Goal: Task Accomplishment & Management: Manage account settings

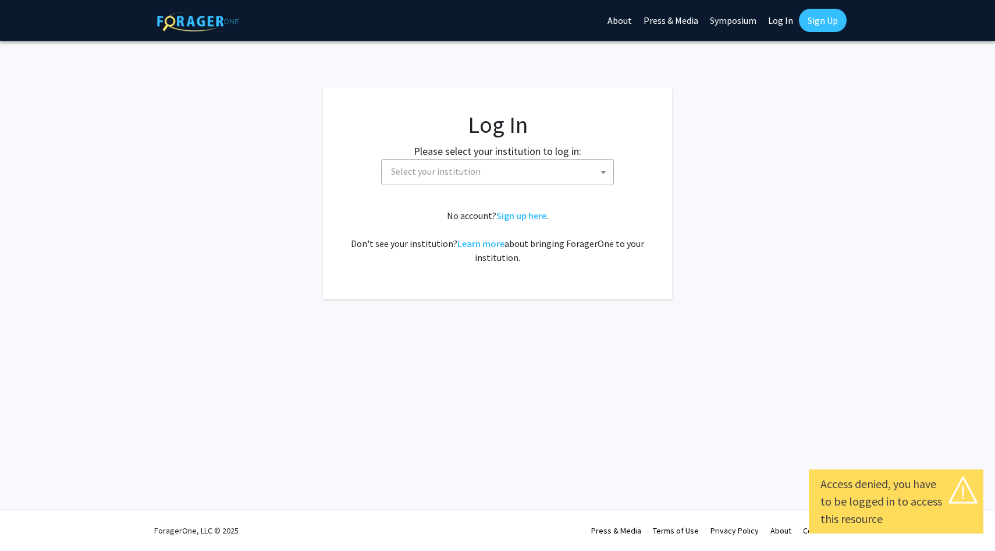
click at [785, 16] on link "Log In" at bounding box center [780, 20] width 37 height 41
select select "34"
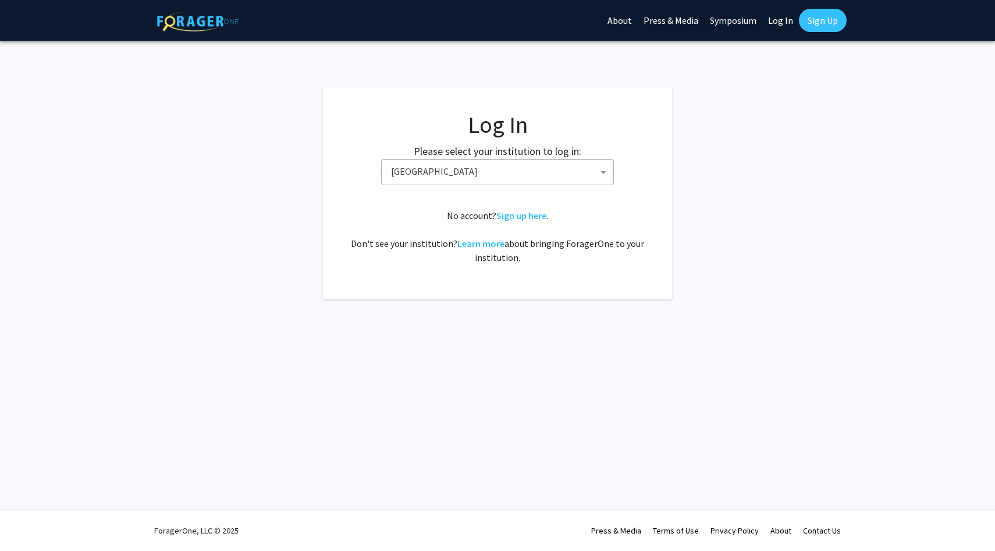
click at [779, 21] on link "Log In" at bounding box center [780, 20] width 37 height 41
click at [458, 178] on span "[GEOGRAPHIC_DATA]" at bounding box center [499, 171] width 227 height 24
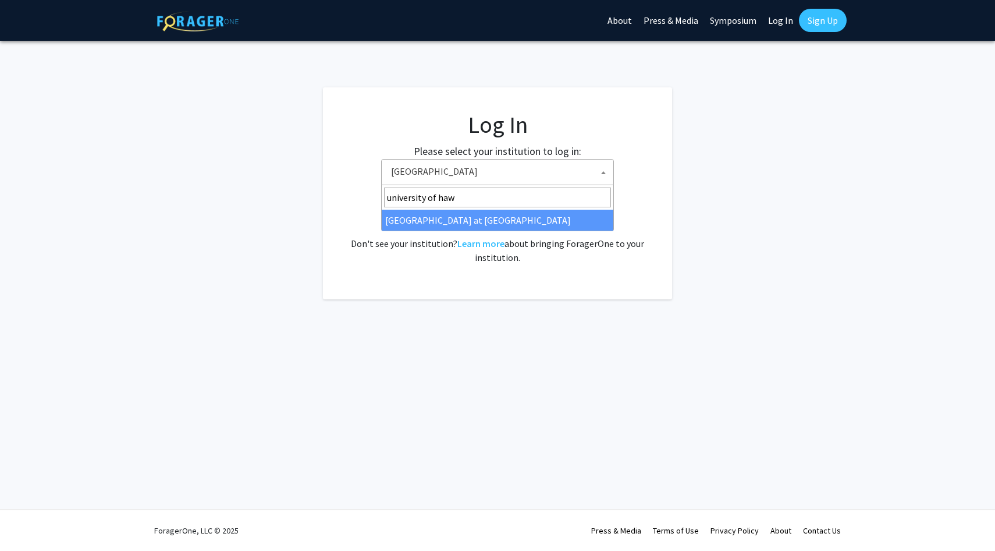
type input "university of haw"
select select "18"
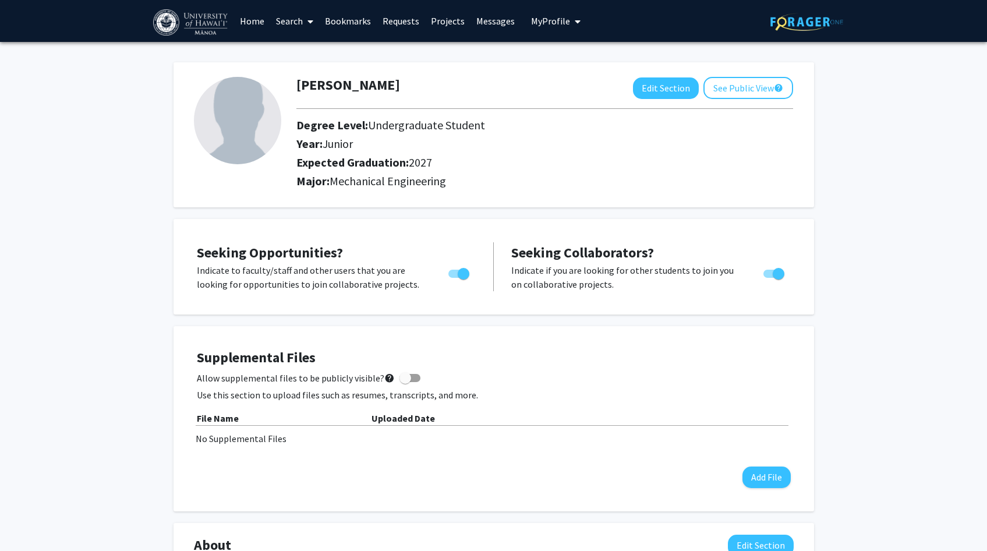
click at [445, 19] on link "Projects" at bounding box center [447, 21] width 45 height 41
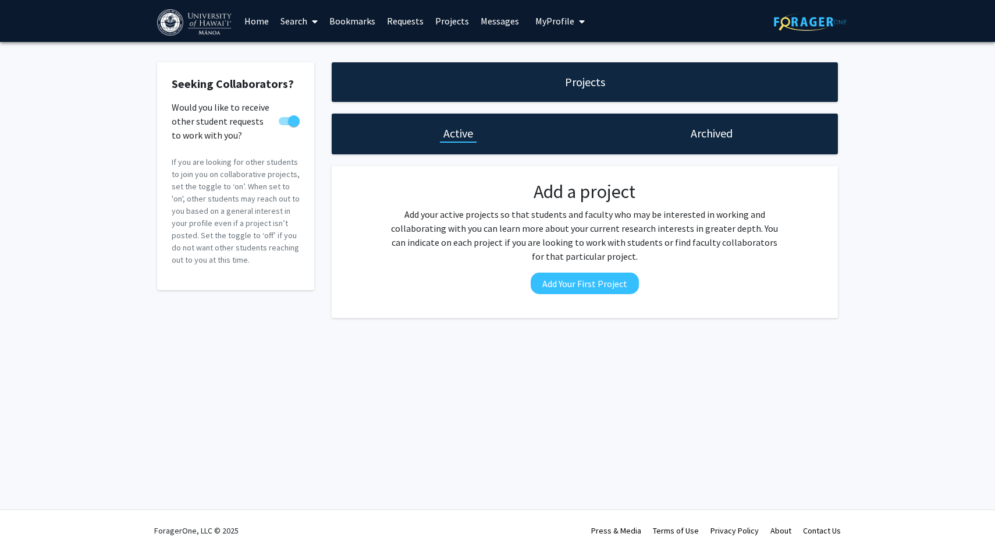
click at [300, 19] on link "Search" at bounding box center [299, 21] width 49 height 41
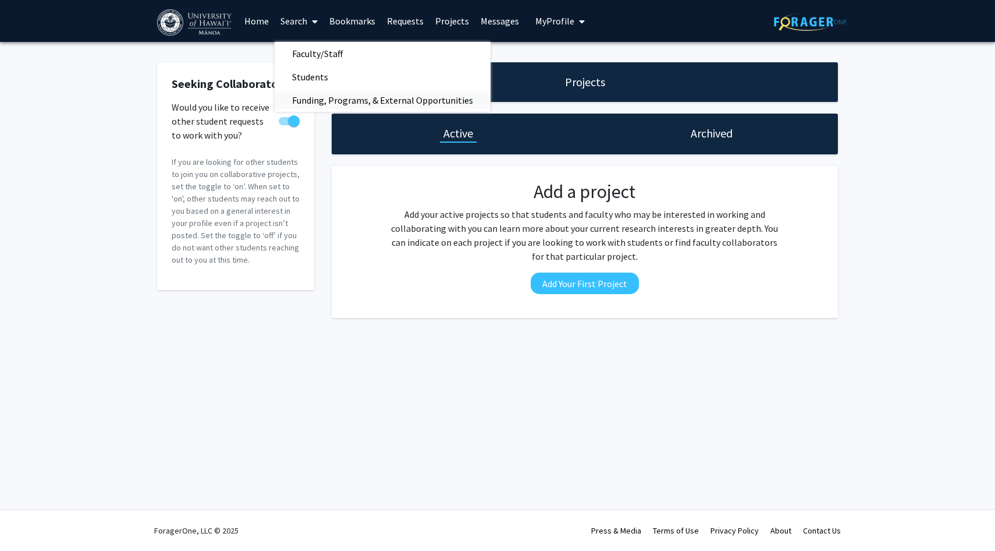
click at [338, 97] on span "Funding, Programs, & External Opportunities" at bounding box center [383, 99] width 216 height 23
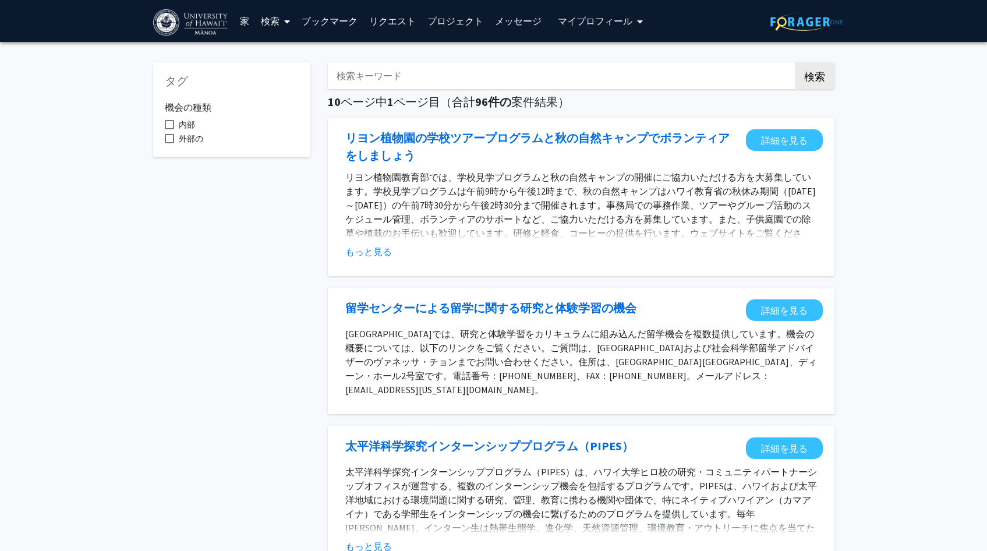
click at [173, 118] on label "内部" at bounding box center [180, 125] width 30 height 14
click at [169, 129] on input "内部" at bounding box center [169, 129] width 1 height 1
checkbox input "true"
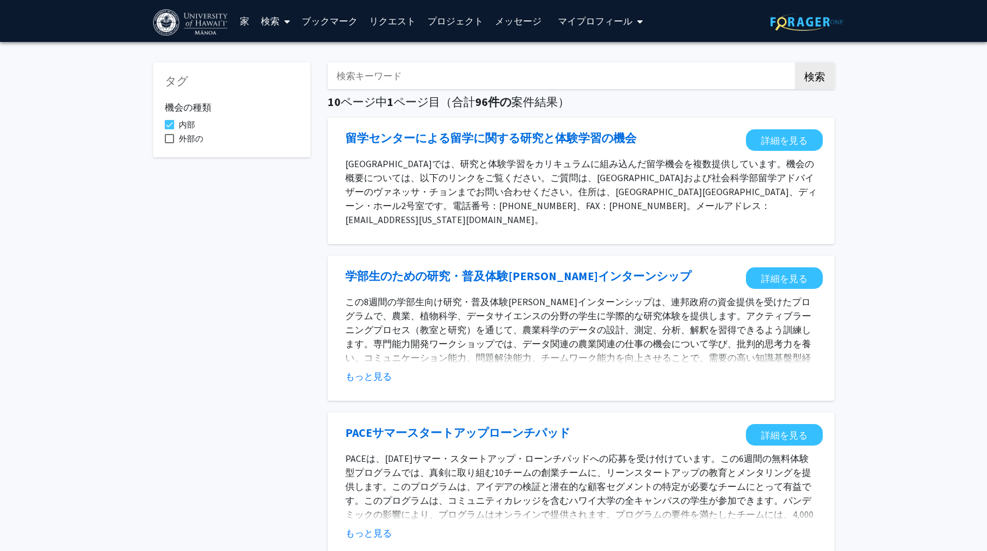
click at [455, 68] on input "検索キーワード" at bounding box center [556, 75] width 457 height 27
type input "Engineering"
click at [795, 62] on button "検索" at bounding box center [815, 75] width 40 height 27
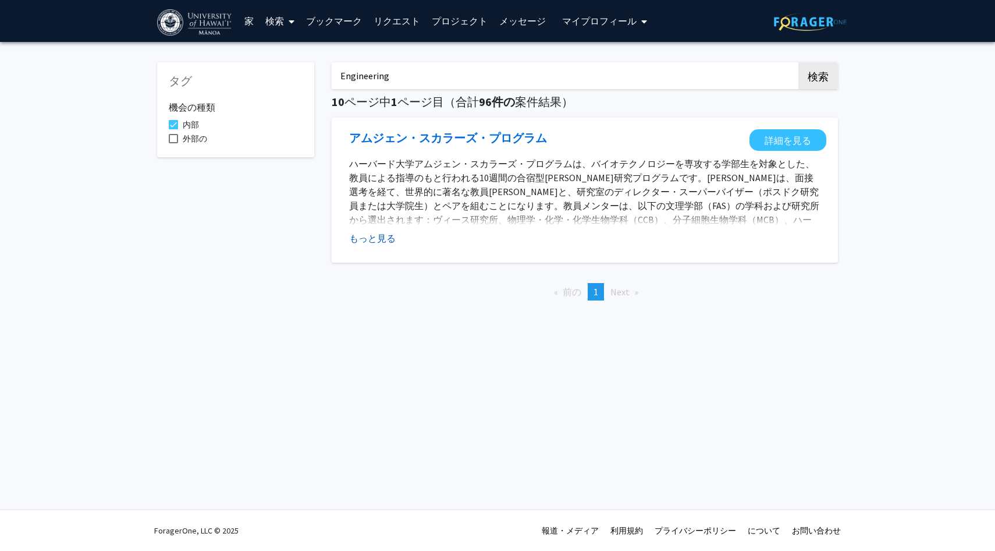
click at [380, 236] on font "もっと見る" at bounding box center [372, 238] width 47 height 12
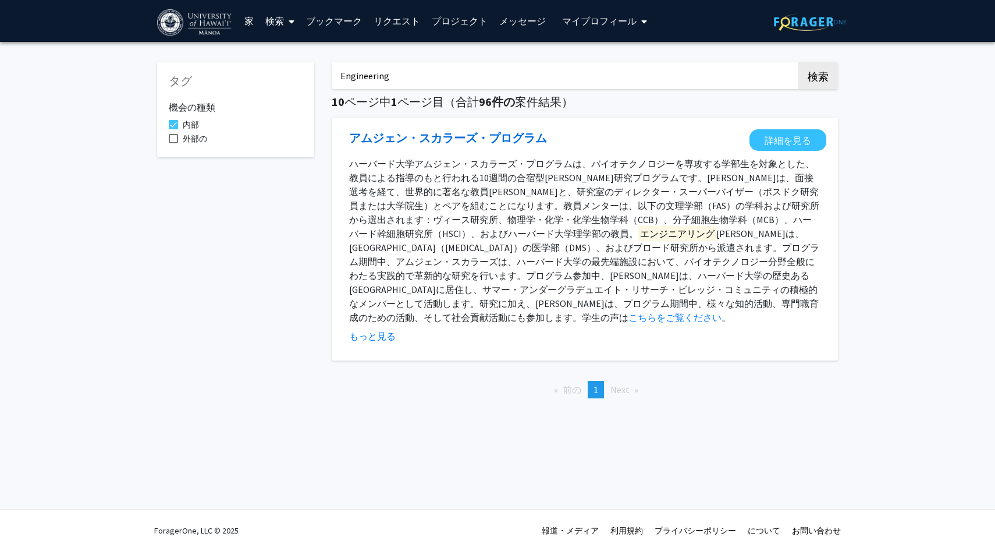
click at [410, 75] on input "Engineering" at bounding box center [560, 75] width 457 height 27
click at [250, 20] on font "家" at bounding box center [248, 21] width 9 height 12
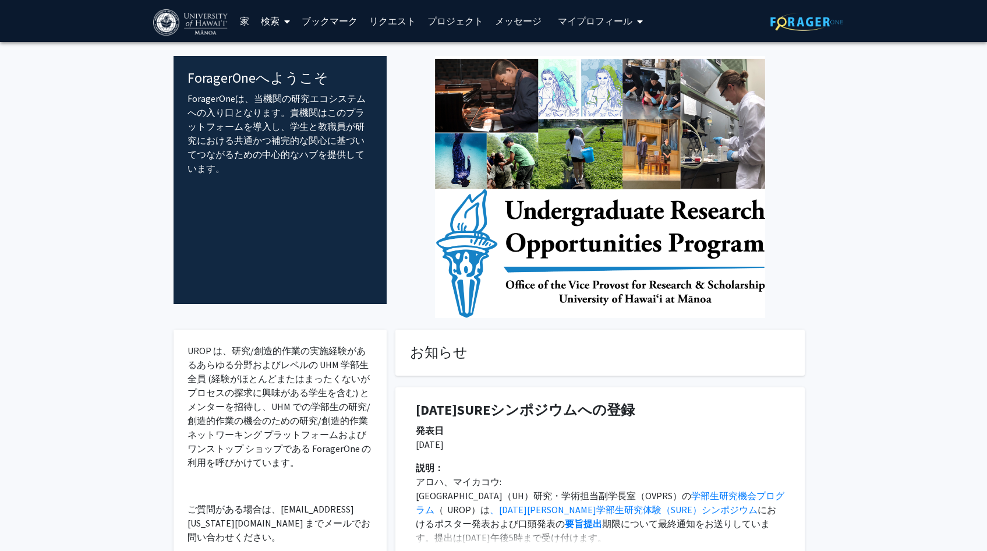
click at [332, 17] on font "ブックマーク" at bounding box center [330, 21] width 56 height 12
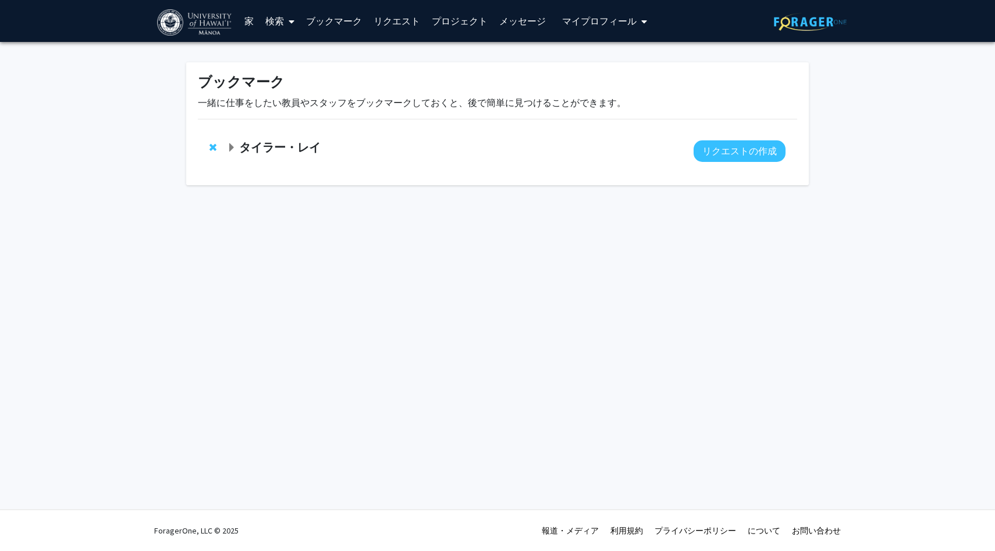
click at [394, 17] on font "リクエスト" at bounding box center [397, 21] width 47 height 12
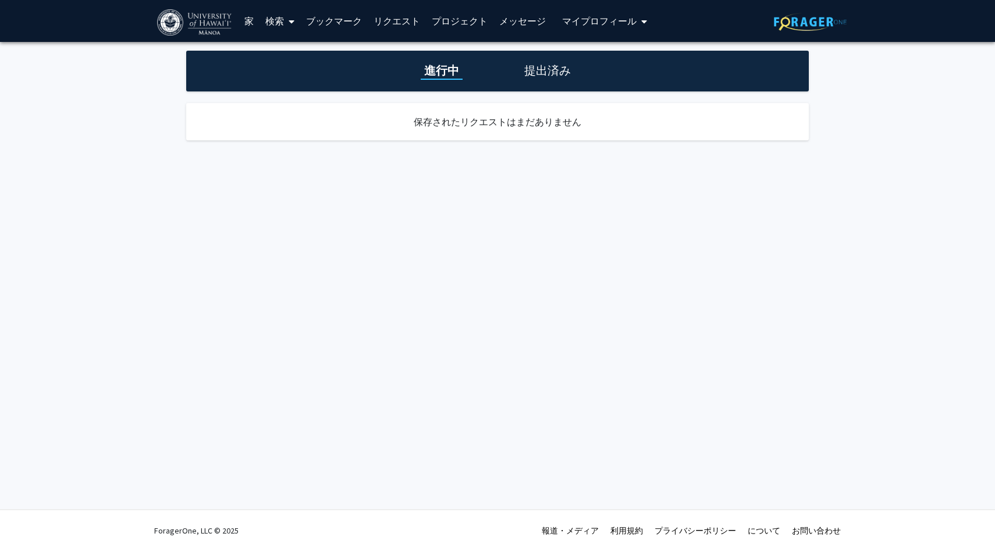
click at [448, 22] on font "プロジェクト" at bounding box center [460, 21] width 56 height 12
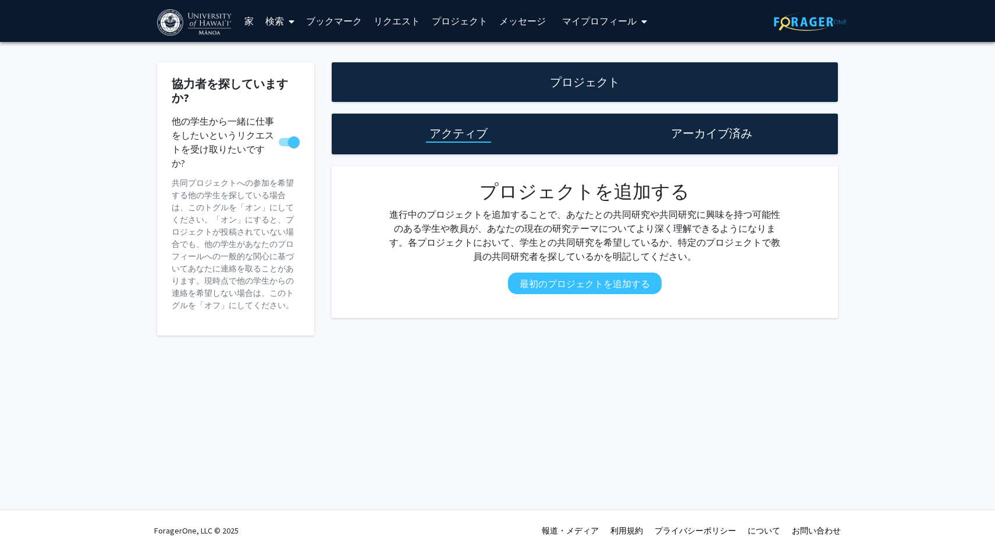
click at [519, 17] on font "メッセージ" at bounding box center [522, 21] width 47 height 12
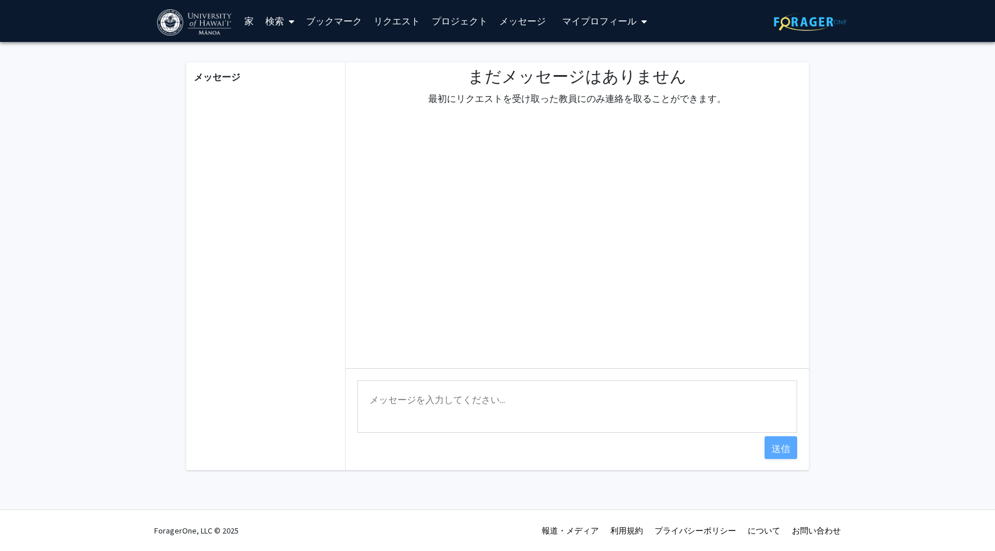
click at [610, 21] on font "プロフィール" at bounding box center [609, 21] width 56 height 12
click at [239, 22] on link "家" at bounding box center [249, 21] width 21 height 41
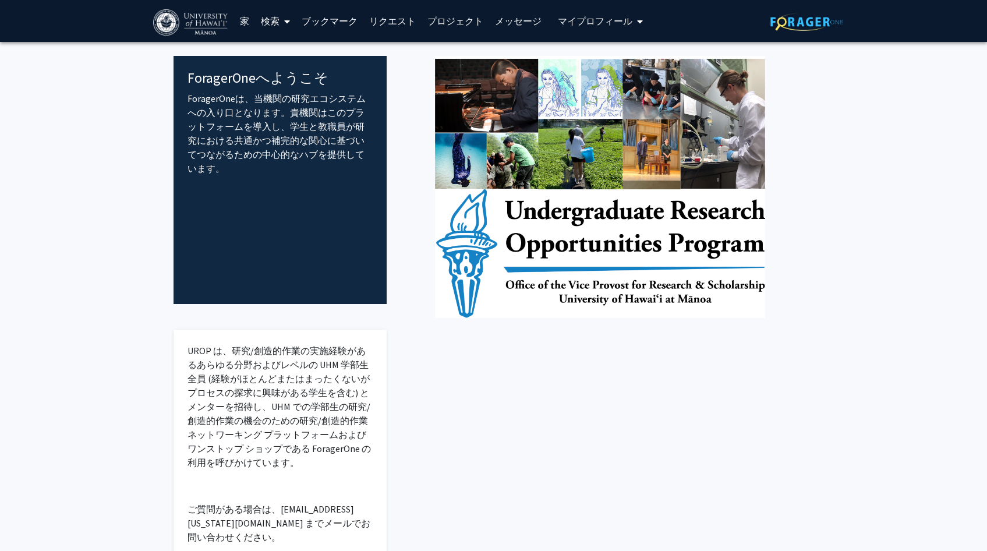
click at [276, 22] on font "検索" at bounding box center [270, 21] width 19 height 12
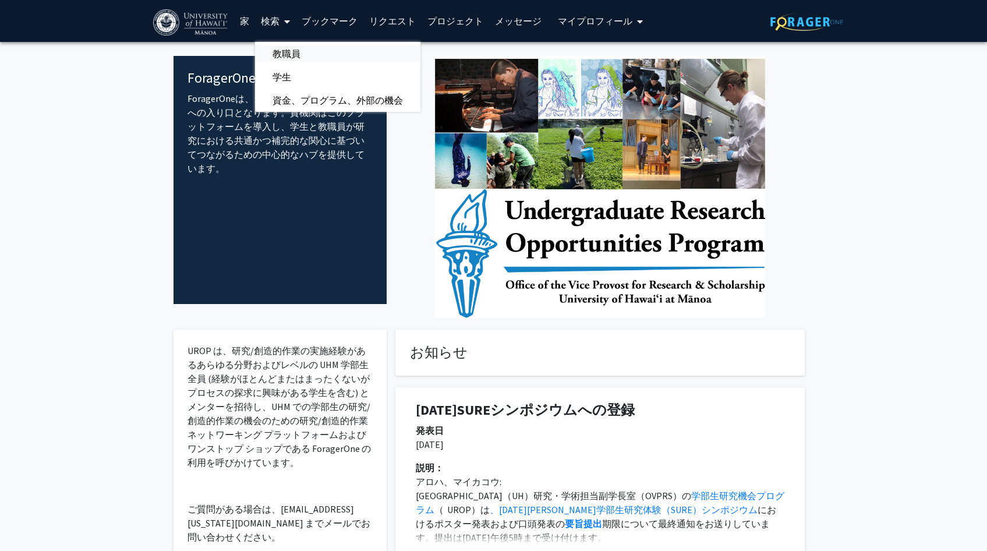
click at [299, 49] on font "教職員" at bounding box center [286, 54] width 28 height 12
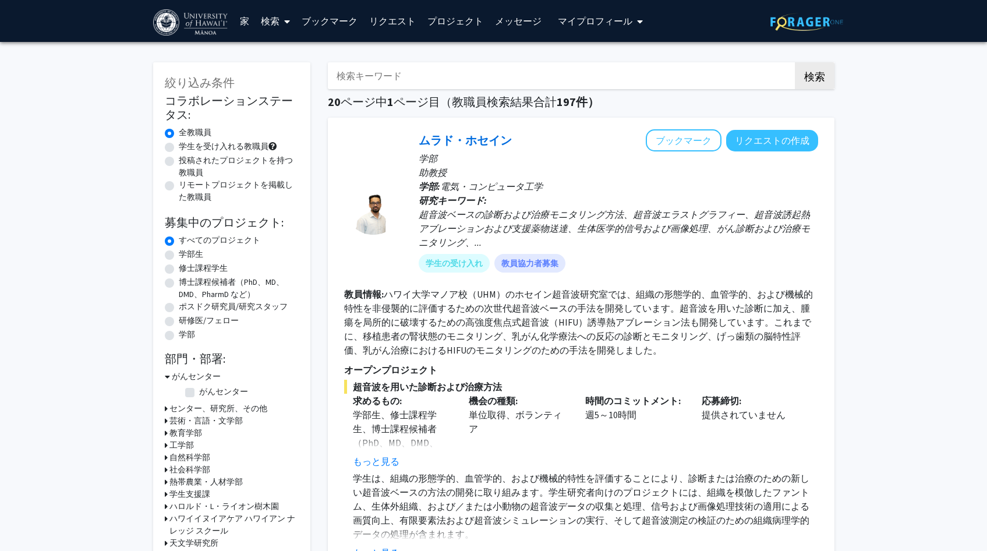
click at [627, 27] on button "マイ プロフィール" at bounding box center [600, 21] width 92 height 42
click at [630, 58] on font "イ・ソンス" at bounding box center [618, 54] width 47 height 12
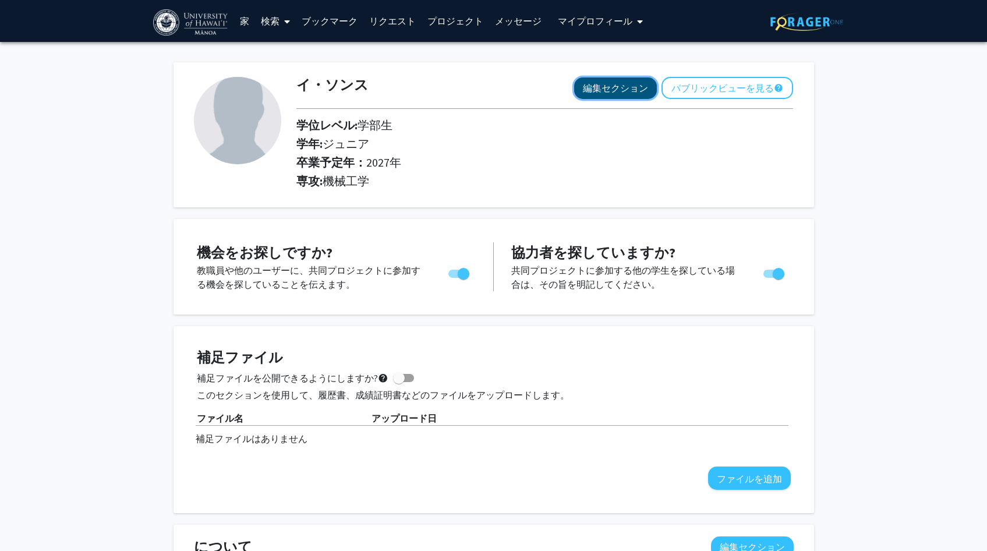
click at [626, 88] on font "編集セクション" at bounding box center [615, 88] width 65 height 12
select select "junior"
select select "2027"
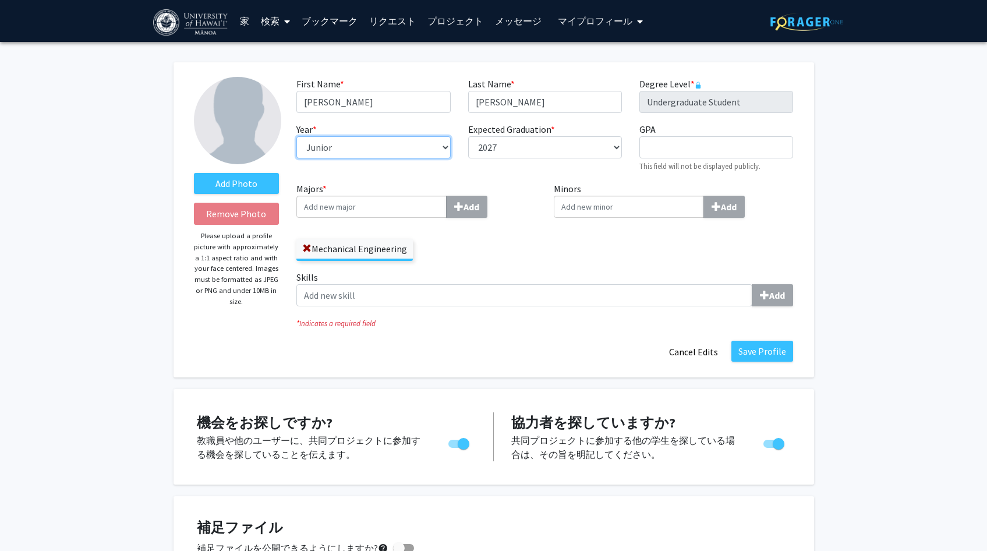
click at [377, 150] on select "--- First-year Sophomore Junior Senior Postbaccalaureate Certificate" at bounding box center [373, 147] width 154 height 22
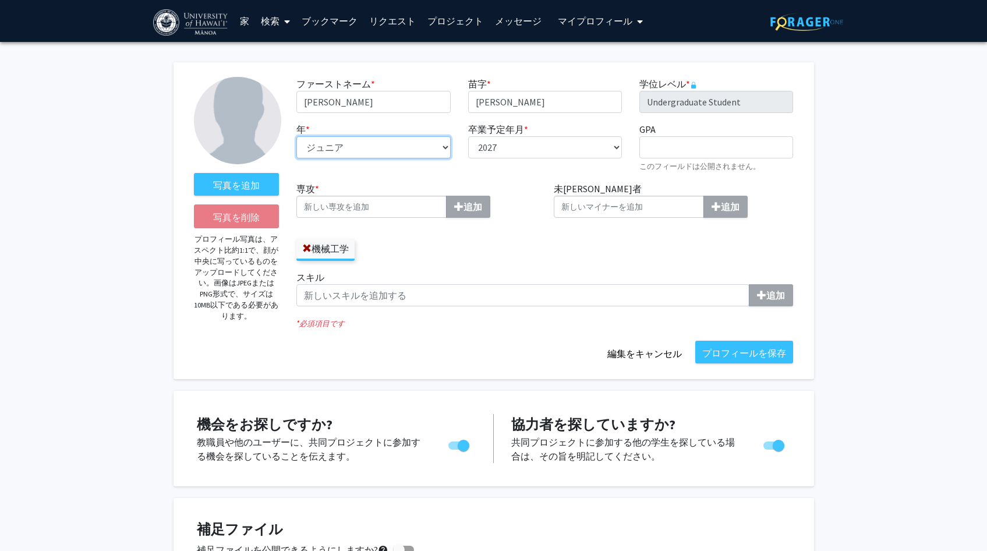
click at [359, 152] on select "--- 1年生 2年生 ジュニア シニア 大学院修了証書" at bounding box center [373, 147] width 154 height 22
select select "sophomore"
click at [296, 136] on select "--- 1年生 2年生 ジュニア シニア 大学院修了証書" at bounding box center [373, 147] width 154 height 22
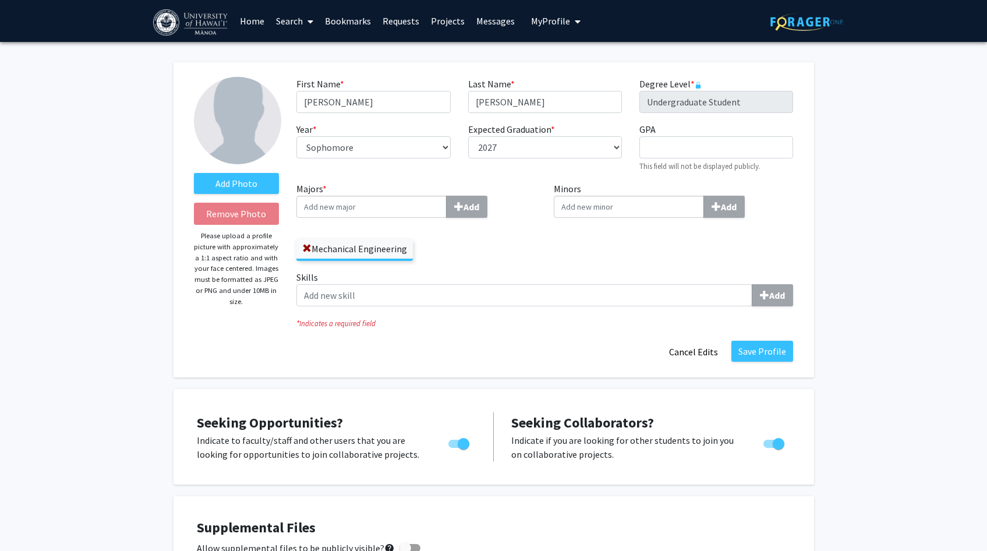
click at [739, 148] on input "GPA required" at bounding box center [716, 147] width 154 height 22
type input "4.00"
click at [499, 226] on div "Majors * Add Mechanical Engineering" at bounding box center [416, 221] width 240 height 79
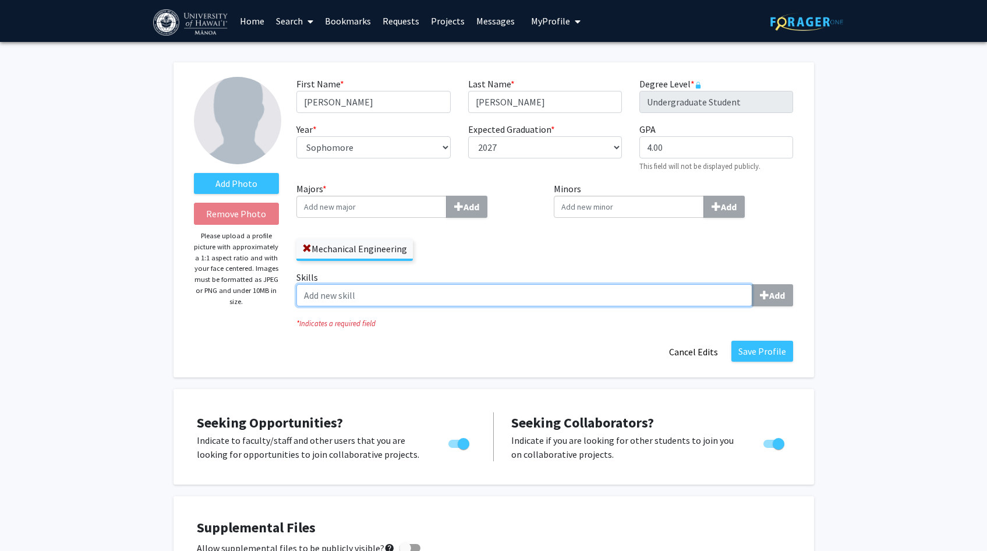
click at [354, 300] on input "Skills Add" at bounding box center [524, 295] width 456 height 22
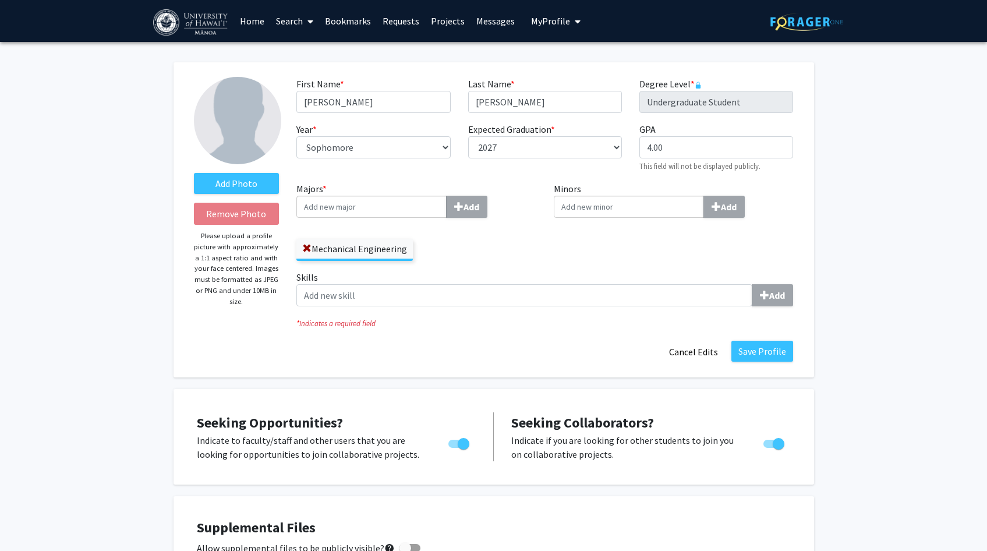
click at [606, 274] on label "Skills Add" at bounding box center [544, 288] width 496 height 36
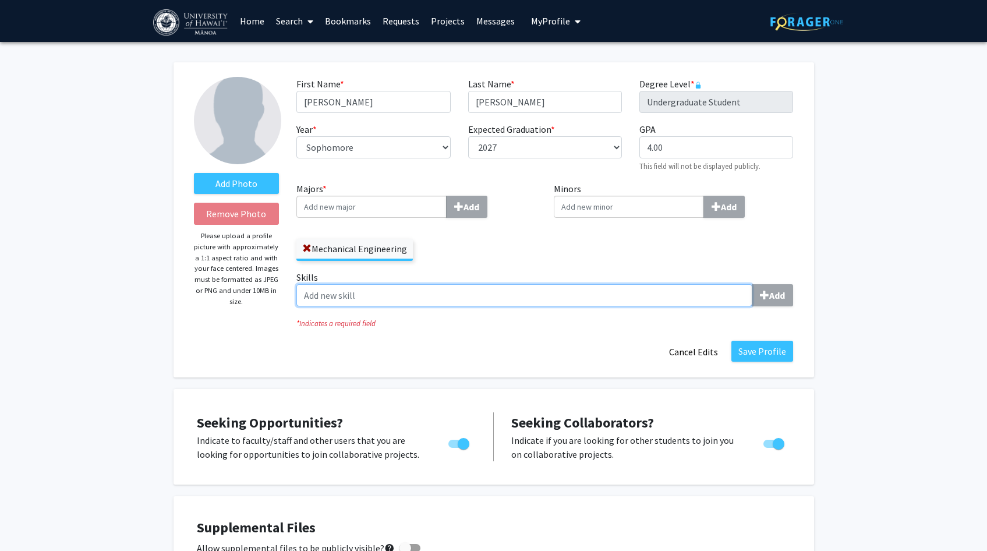
click at [606, 284] on input "Skills Add" at bounding box center [524, 295] width 456 height 22
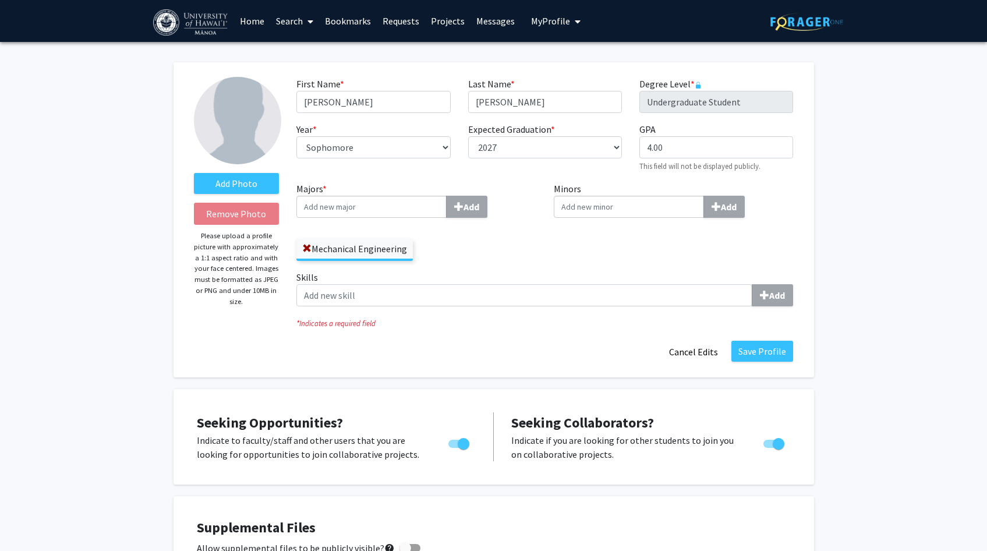
click at [608, 281] on label "Skills Add" at bounding box center [544, 288] width 496 height 36
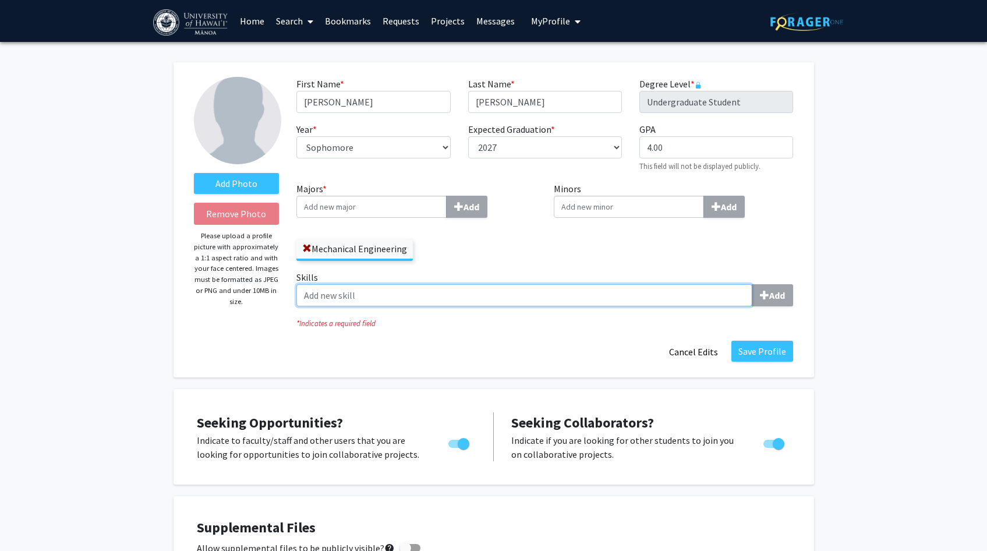
click at [608, 284] on input "Skills Add" at bounding box center [524, 295] width 456 height 22
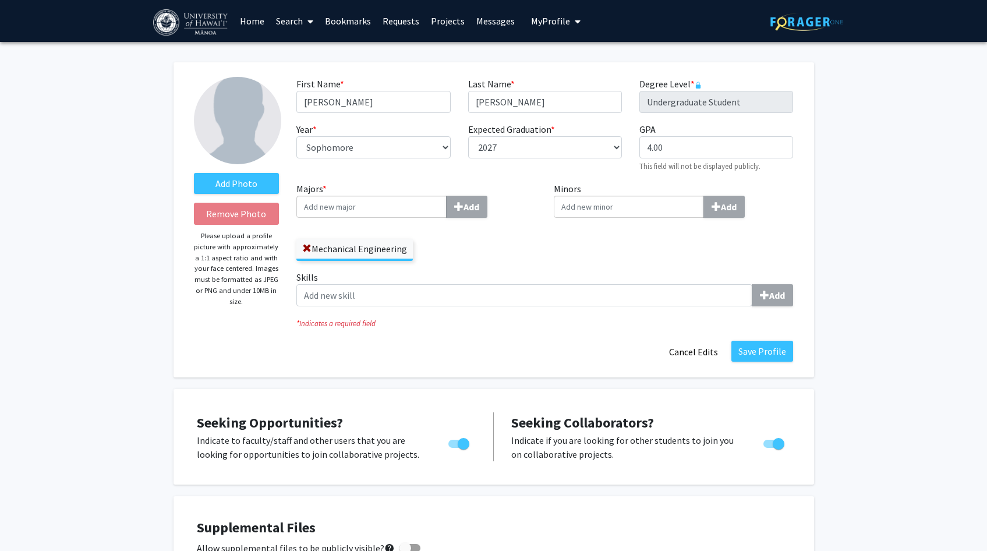
click at [768, 352] on button "Save Profile" at bounding box center [762, 351] width 62 height 21
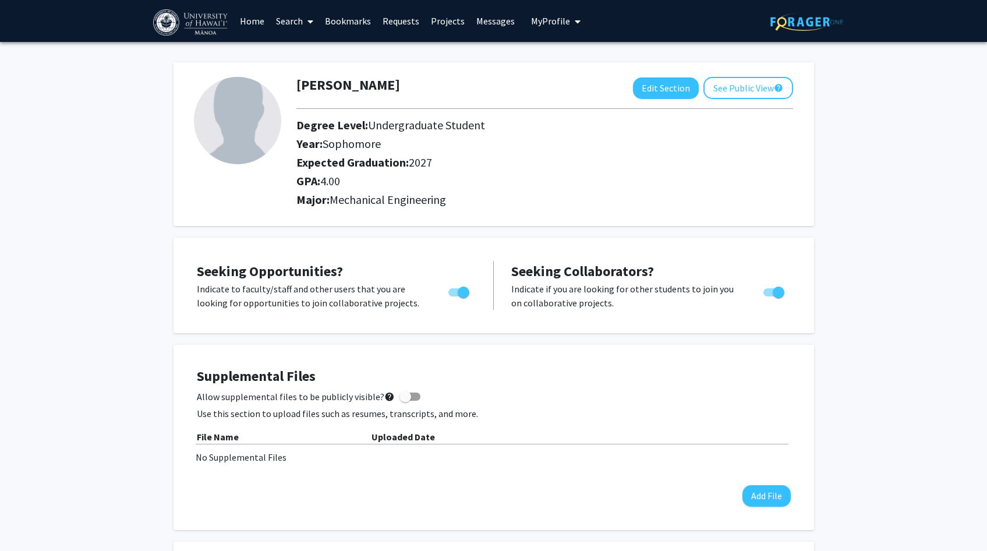
click at [257, 30] on link "Home" at bounding box center [252, 21] width 36 height 41
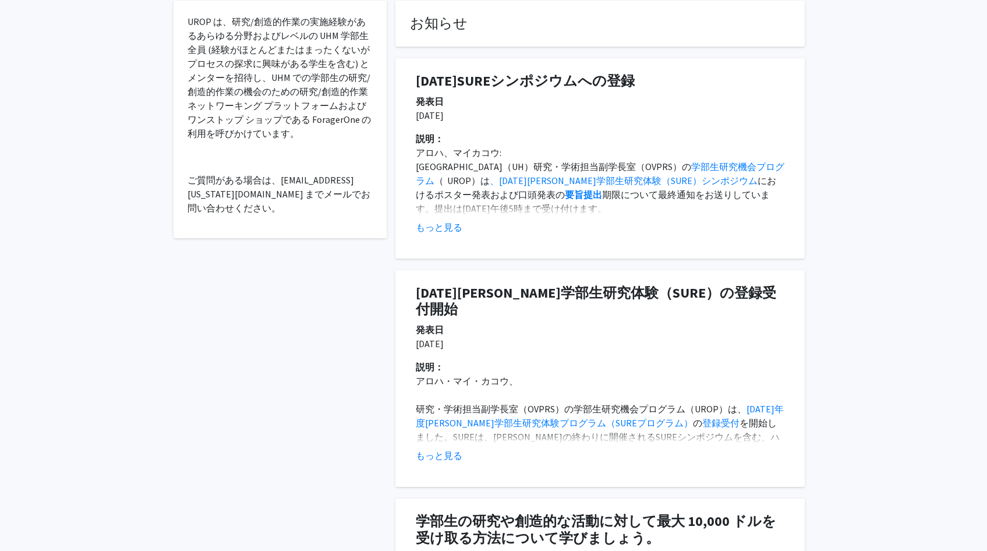
scroll to position [329, 0]
click at [443, 229] on font "もっと見る" at bounding box center [439, 227] width 47 height 12
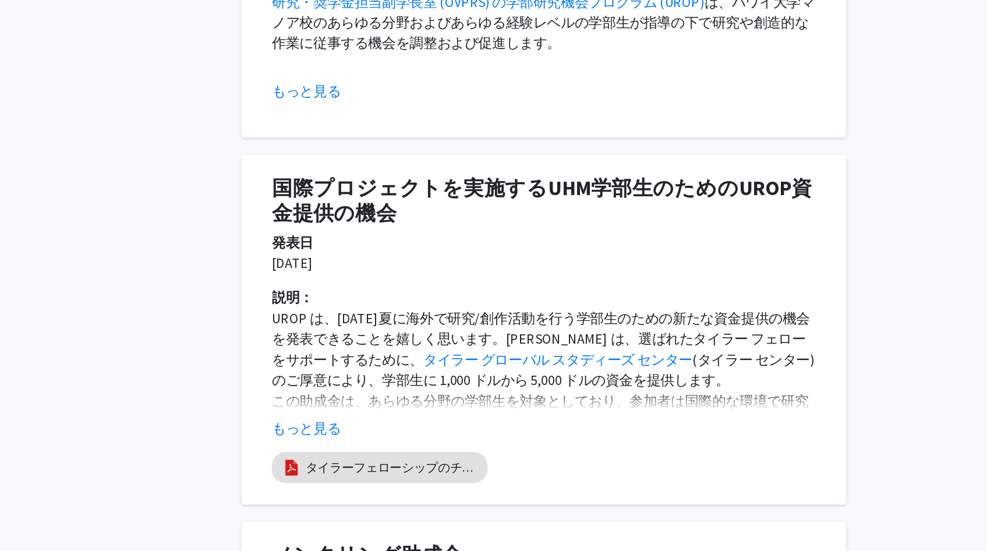
scroll to position [1039, 0]
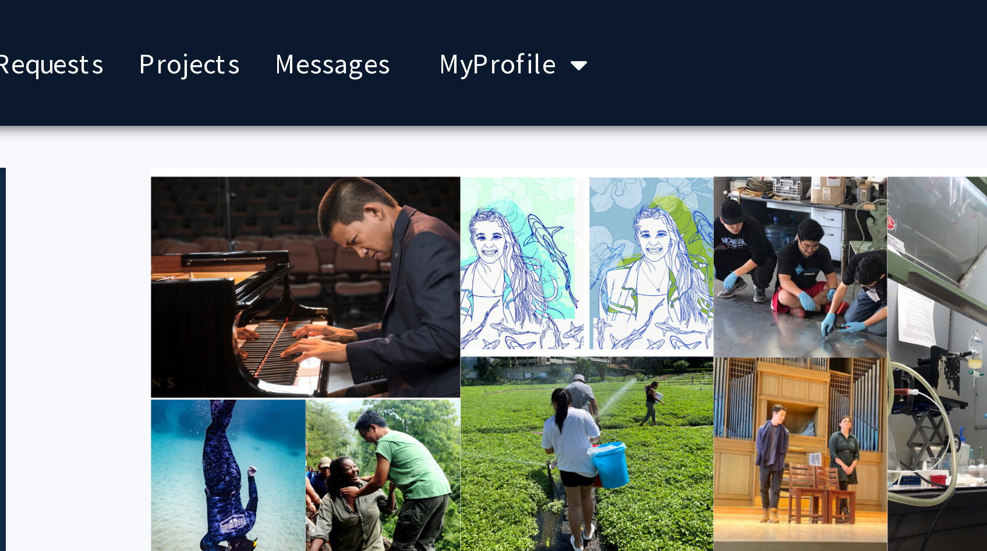
click at [562, 18] on span "My Profile" at bounding box center [550, 21] width 39 height 12
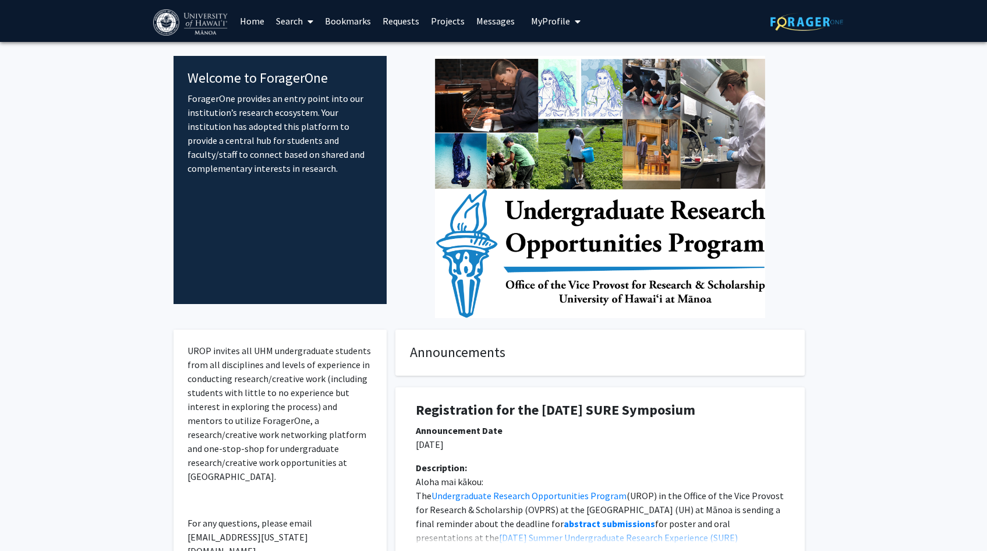
click at [251, 27] on link "Home" at bounding box center [252, 21] width 36 height 41
click at [256, 18] on link "Home" at bounding box center [252, 21] width 36 height 41
click at [280, 18] on link "Search" at bounding box center [294, 21] width 49 height 41
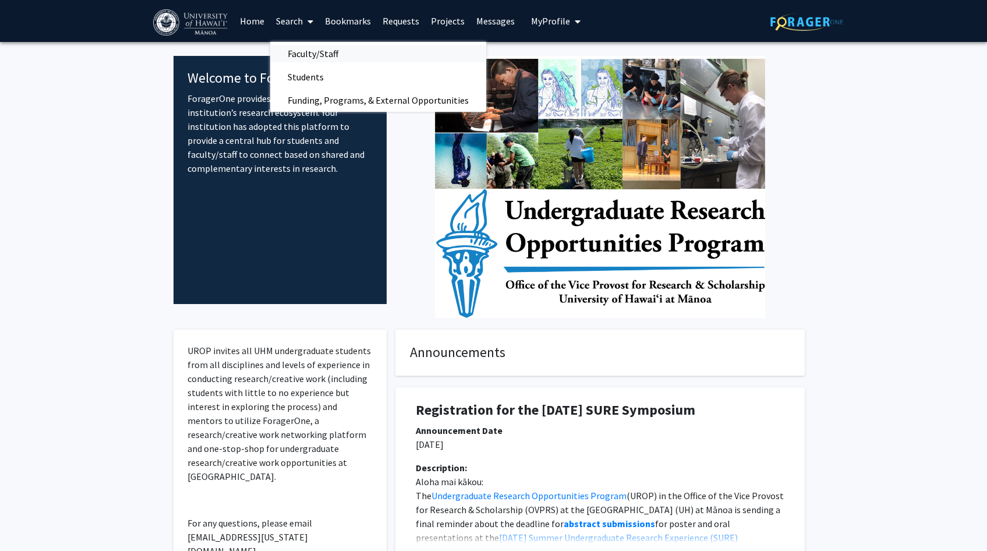
click at [303, 56] on span "Faculty/Staff" at bounding box center [313, 53] width 86 height 23
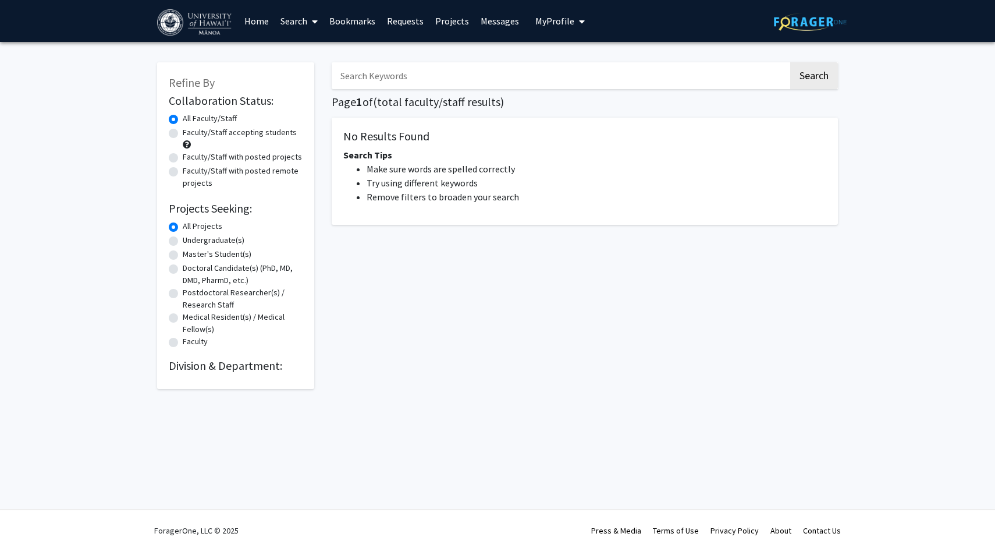
click at [360, 77] on input "Search Keywords" at bounding box center [560, 75] width 457 height 27
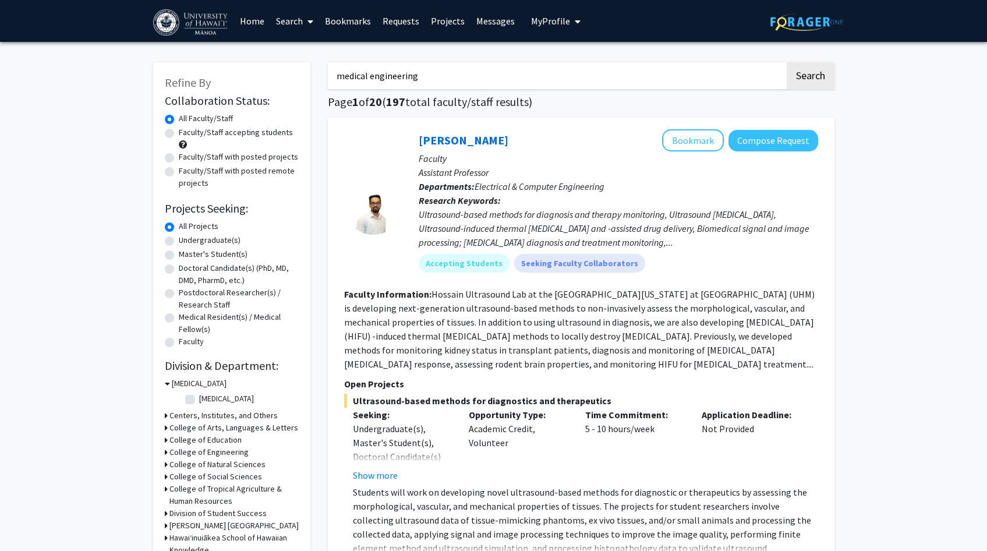
type input "medical engineering"
click at [786, 62] on button "Search" at bounding box center [810, 75] width 48 height 27
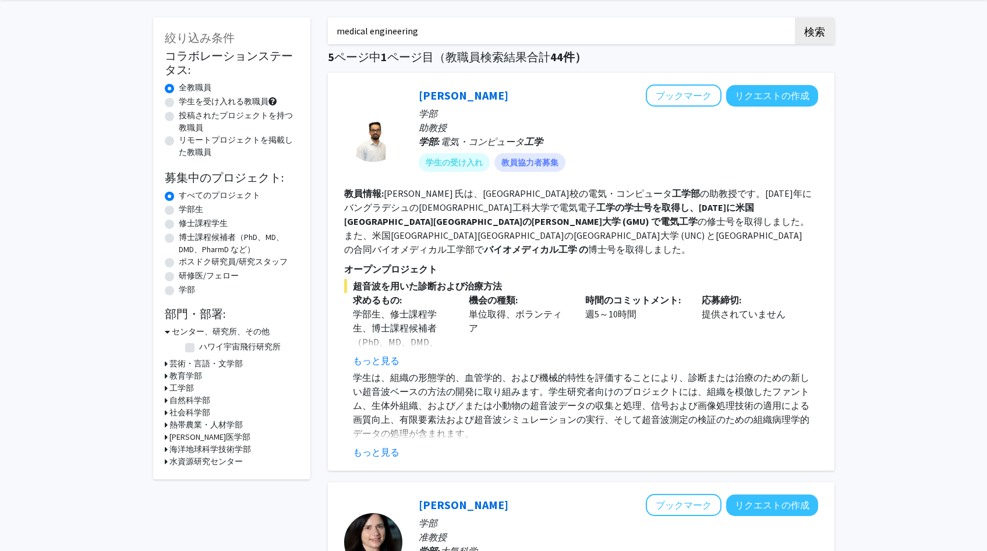
scroll to position [47, 0]
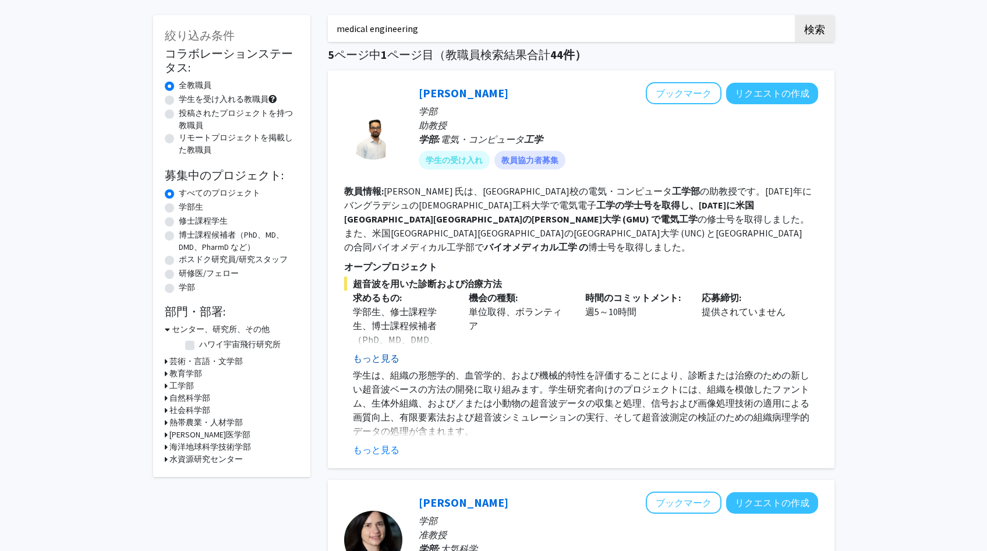
click at [384, 354] on font "もっと見る" at bounding box center [376, 358] width 47 height 12
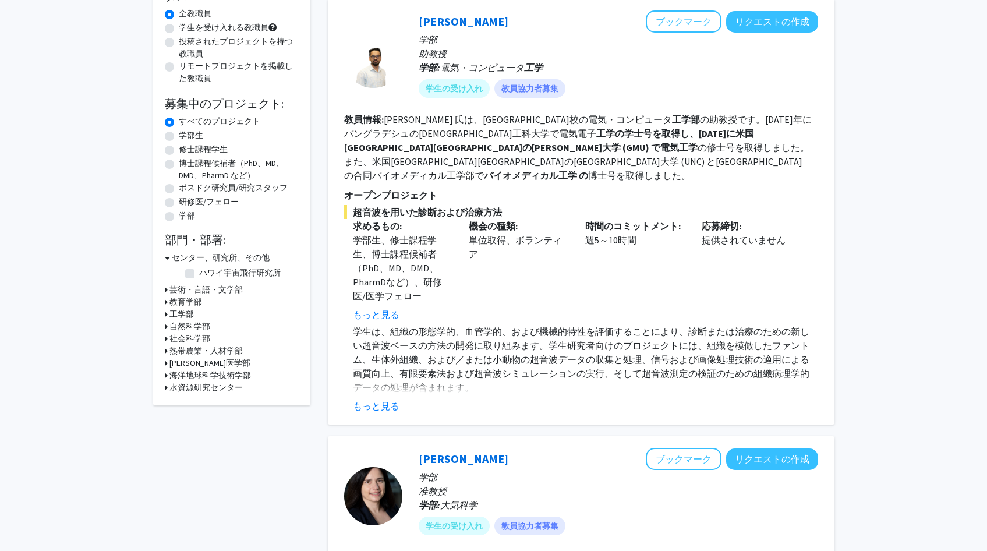
scroll to position [132, 0]
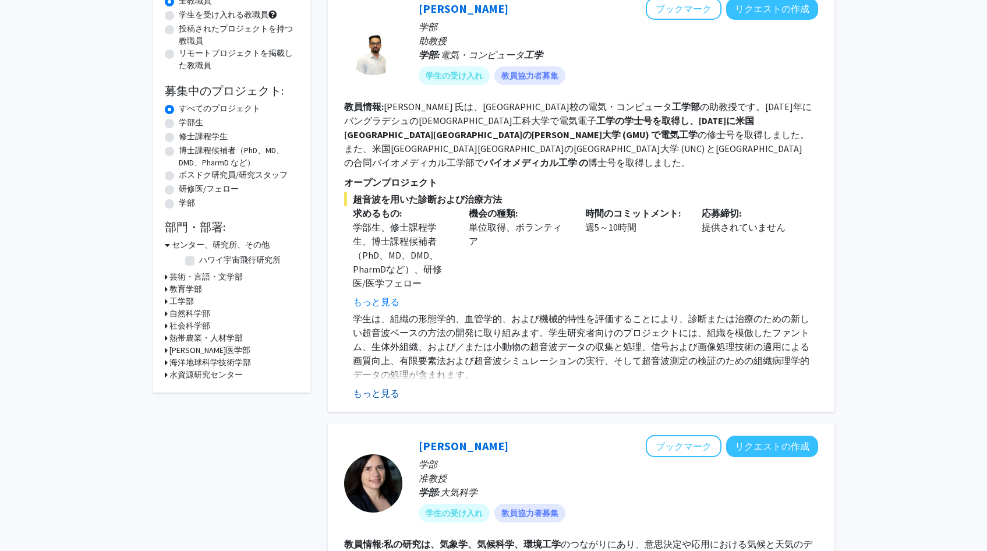
click at [379, 391] on font "もっと見る" at bounding box center [376, 393] width 47 height 12
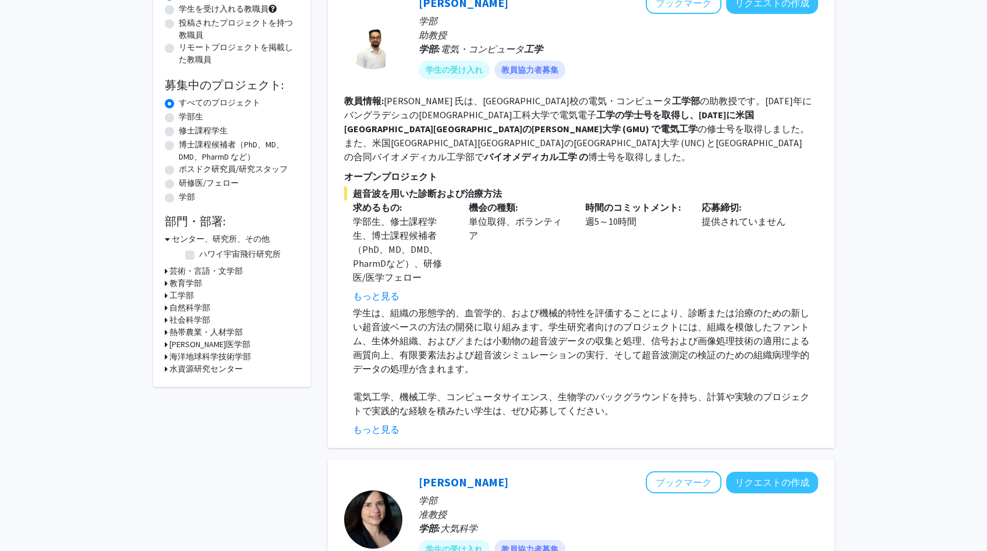
scroll to position [11, 0]
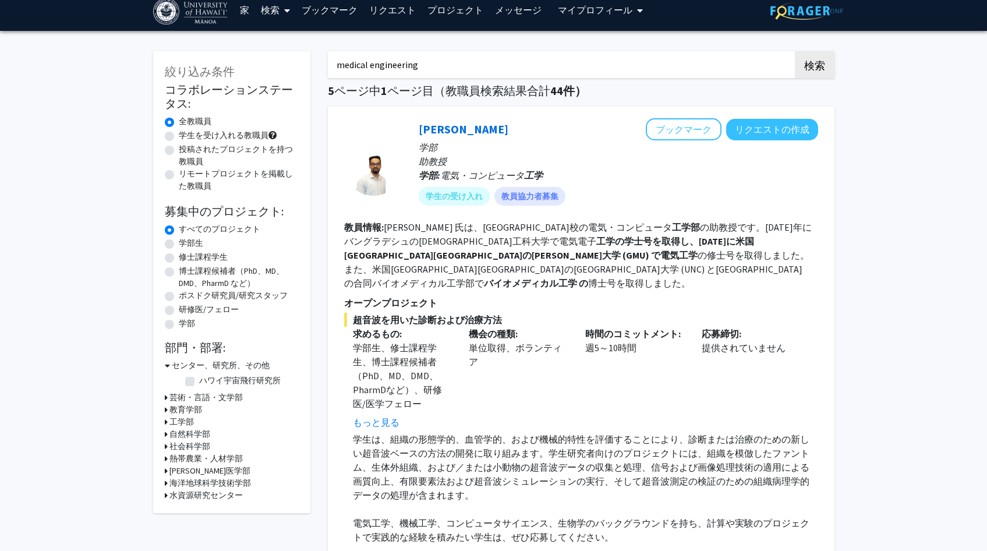
click at [688, 117] on div "ムラド・ホセイン ブックマーク リクエストの作成 学部 助教授 学部: 電気・コンピュータ 工学 学生の受け入れ 教員協力者募集 教員情報: Murad Ho…" at bounding box center [581, 340] width 506 height 467
click at [687, 130] on font "ブックマーク" at bounding box center [683, 129] width 56 height 12
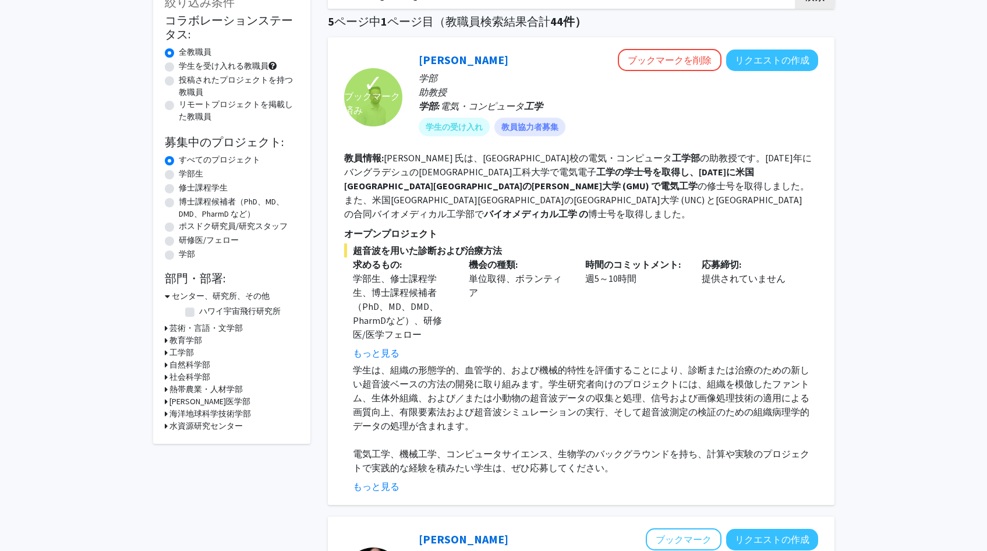
scroll to position [91, 0]
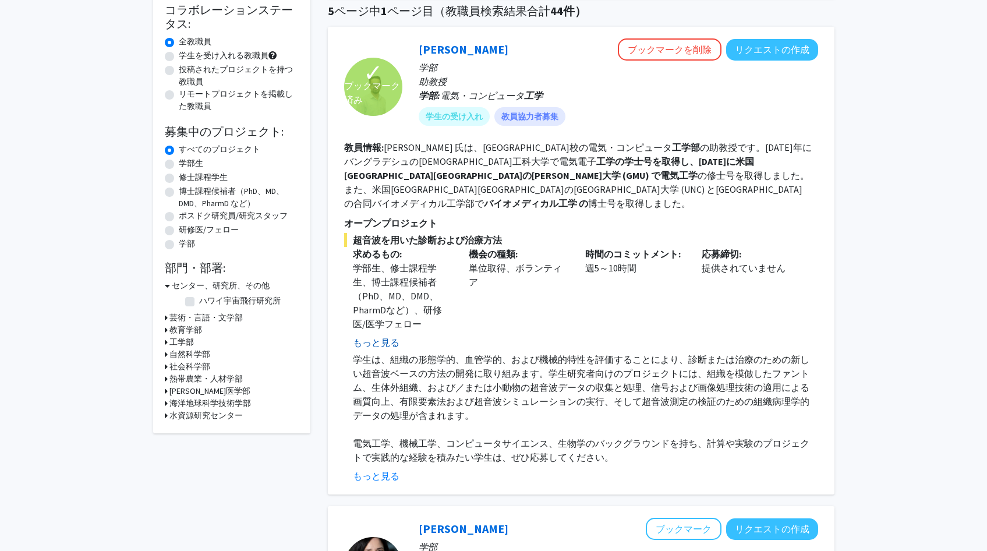
click at [378, 343] on font "もっと見る" at bounding box center [376, 342] width 47 height 12
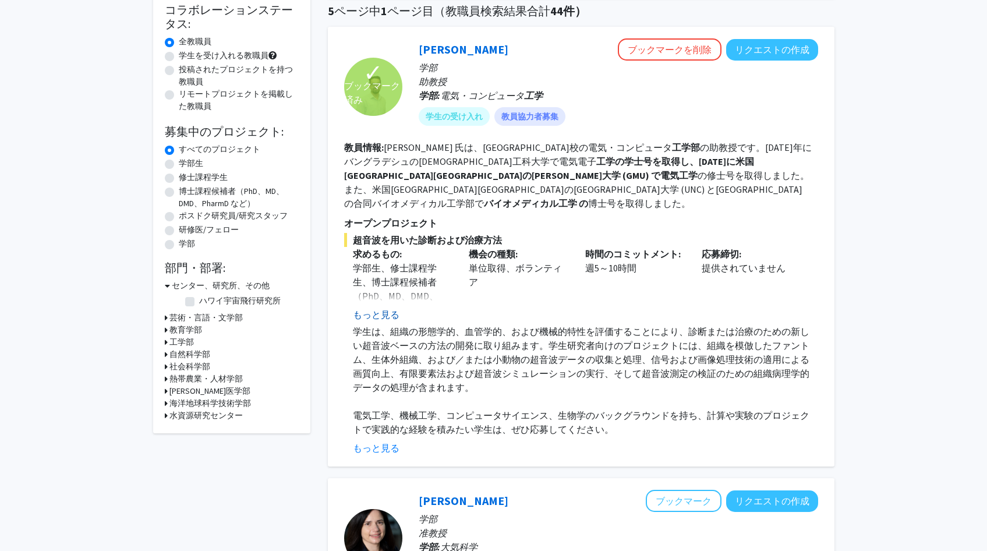
click at [385, 317] on font "もっと見る" at bounding box center [376, 314] width 47 height 12
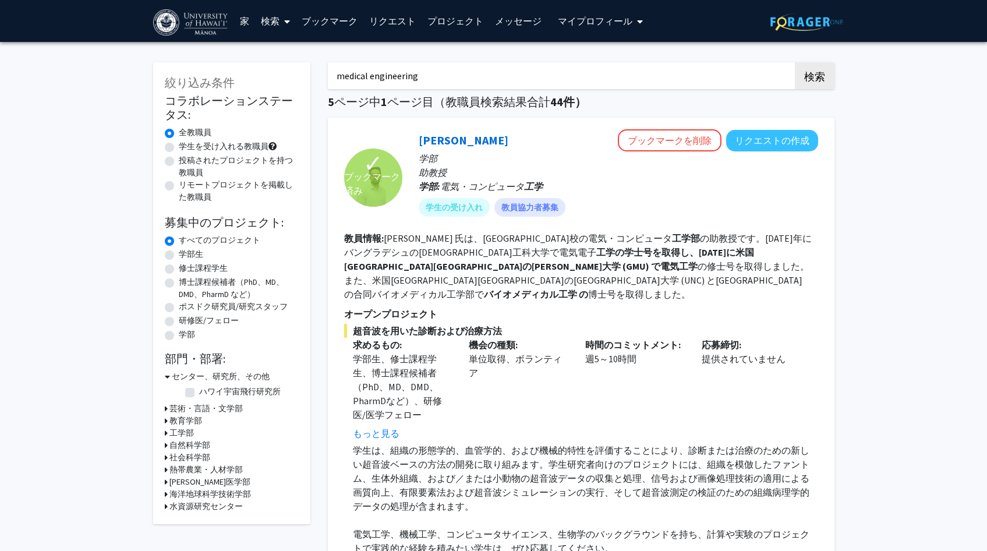
scroll to position [1, 0]
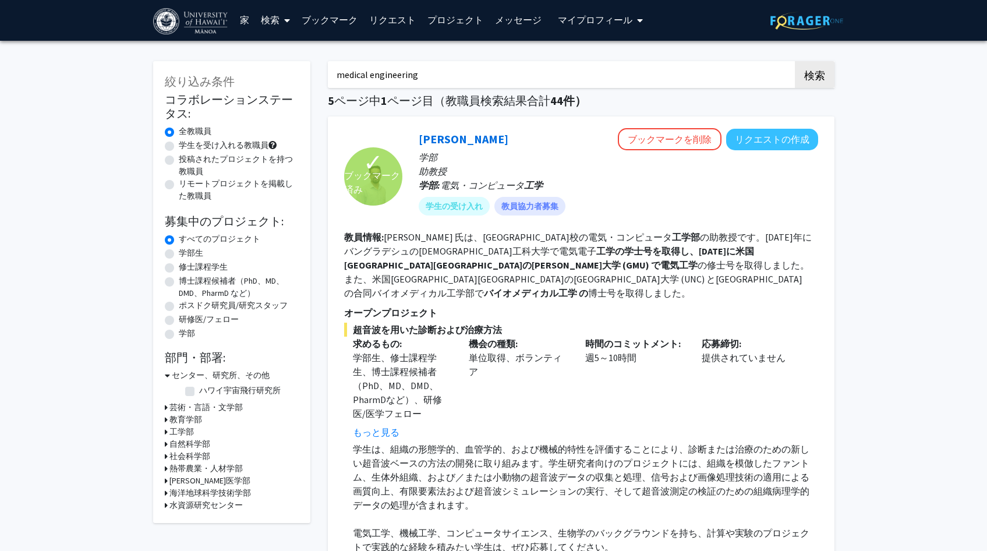
click at [250, 22] on link "家" at bounding box center [244, 19] width 21 height 41
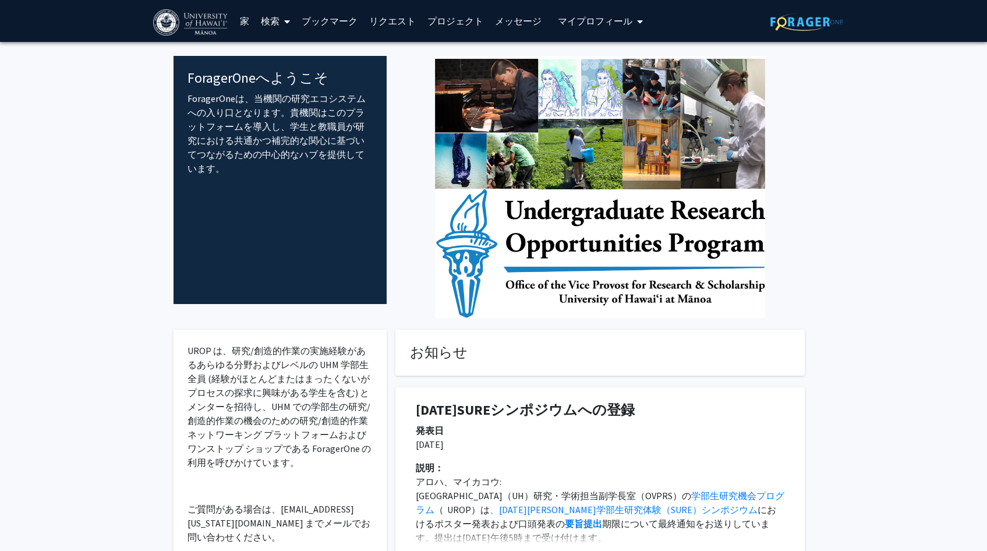
click at [404, 17] on font "リクエスト" at bounding box center [392, 21] width 47 height 12
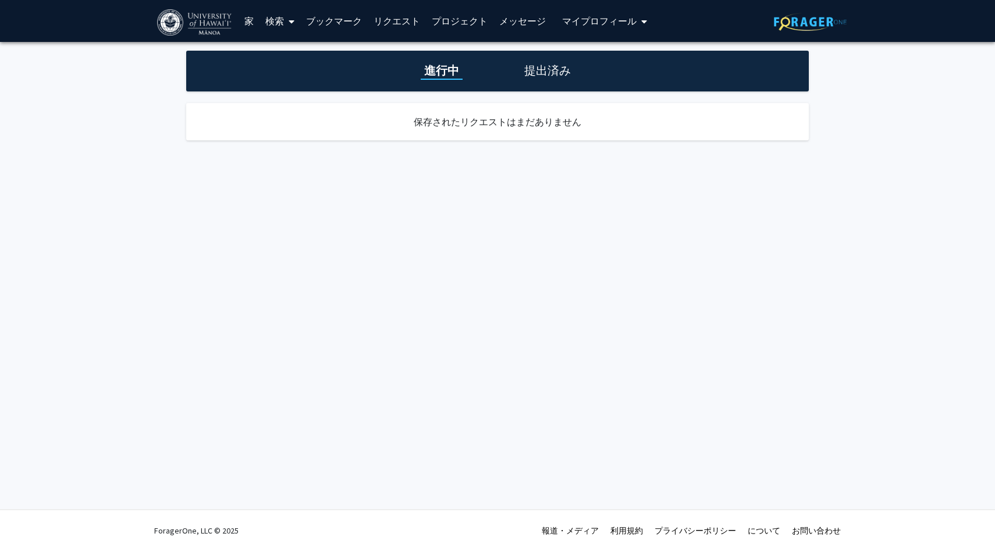
click at [456, 15] on font "プロジェクト" at bounding box center [460, 21] width 56 height 12
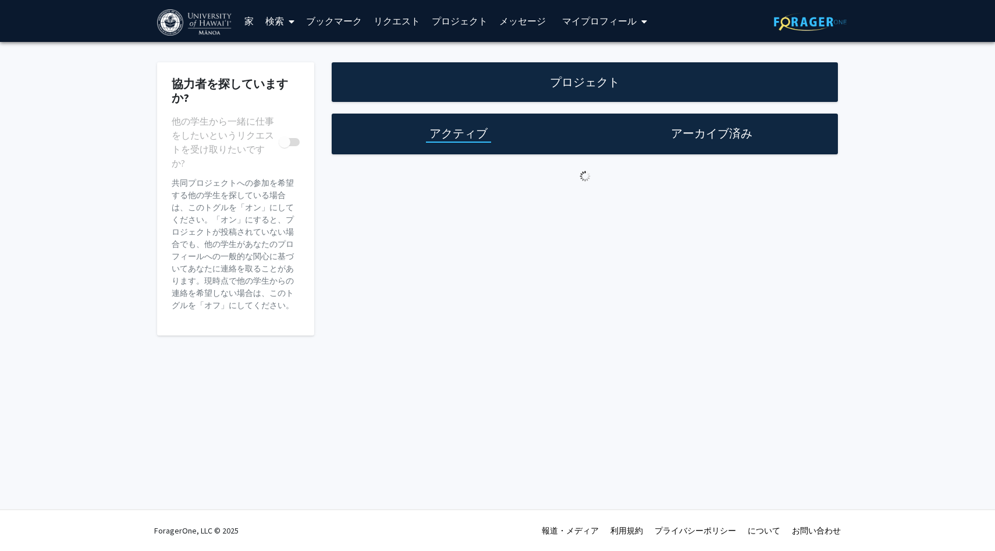
checkbox input "true"
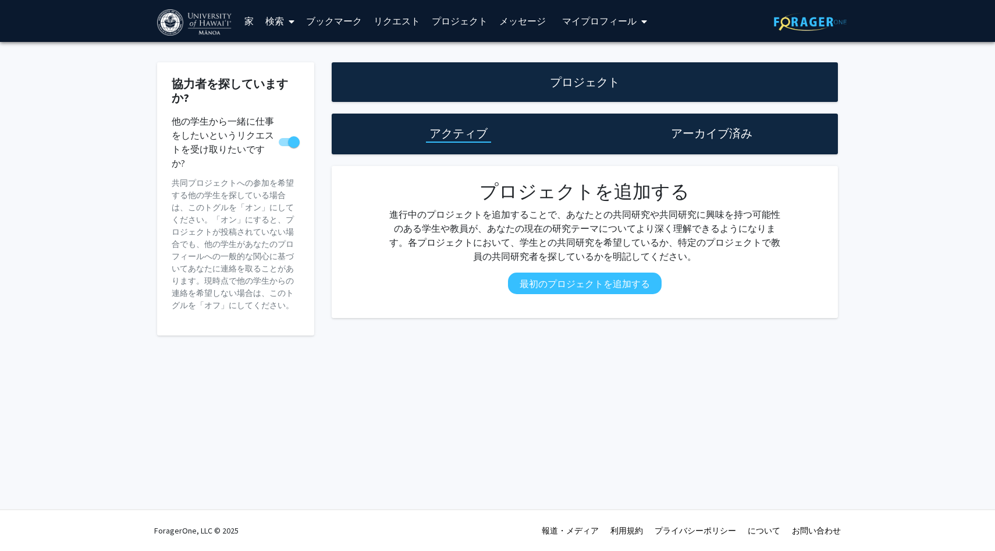
click at [534, 23] on font "メッセージ" at bounding box center [522, 21] width 47 height 12
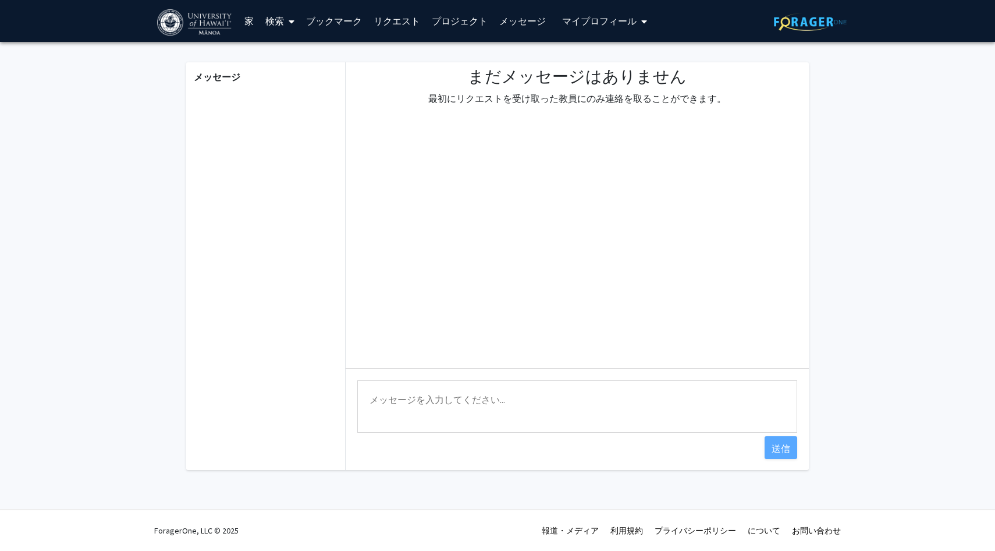
click at [583, 16] on font "プロフィール" at bounding box center [609, 21] width 56 height 12
click at [582, 16] on font "プロフィール" at bounding box center [609, 21] width 56 height 12
click at [244, 17] on font "家" at bounding box center [248, 21] width 9 height 12
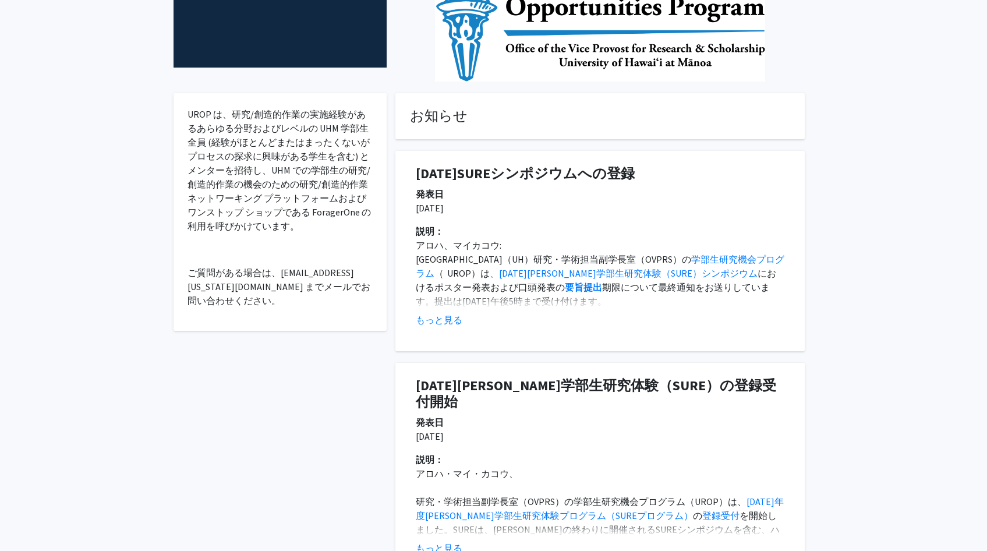
scroll to position [264, 0]
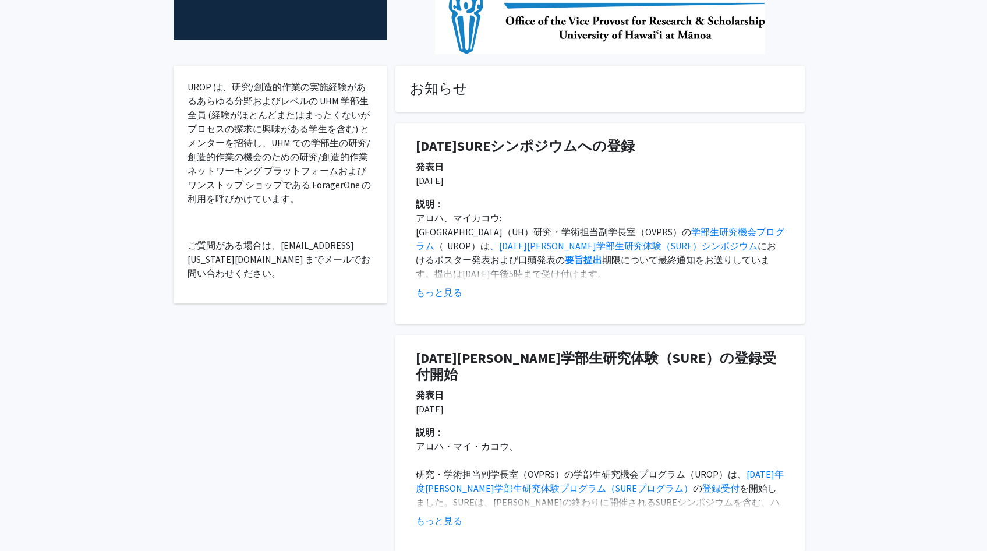
click at [264, 157] on font "UROP は、研究/創造的作業の実施経験があるあらゆる分野およびレベルの UHM 学部生全員 (経験がほとんどまたはまったくないがプロセスの探求に興味がある学…" at bounding box center [278, 142] width 183 height 123
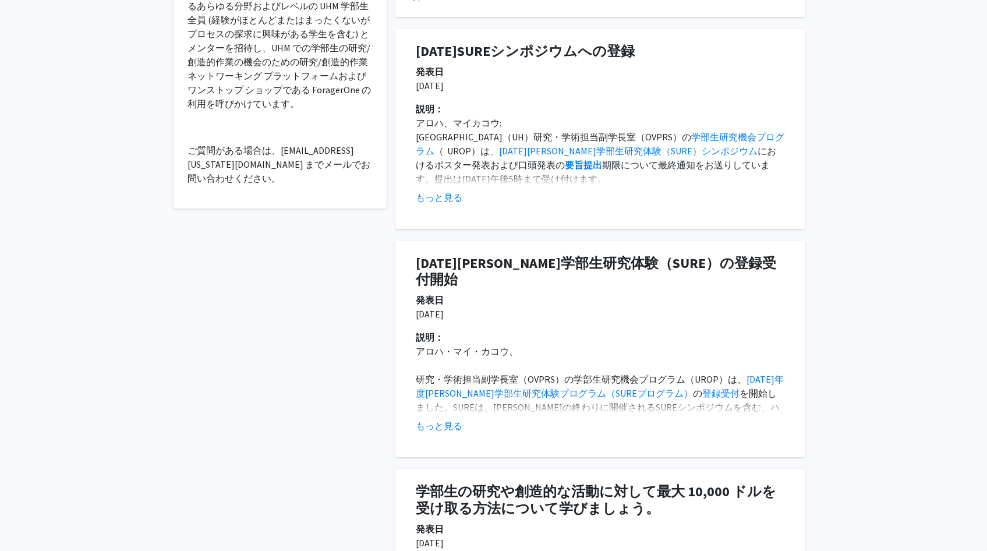
scroll to position [0, 0]
